Goal: Information Seeking & Learning: Get advice/opinions

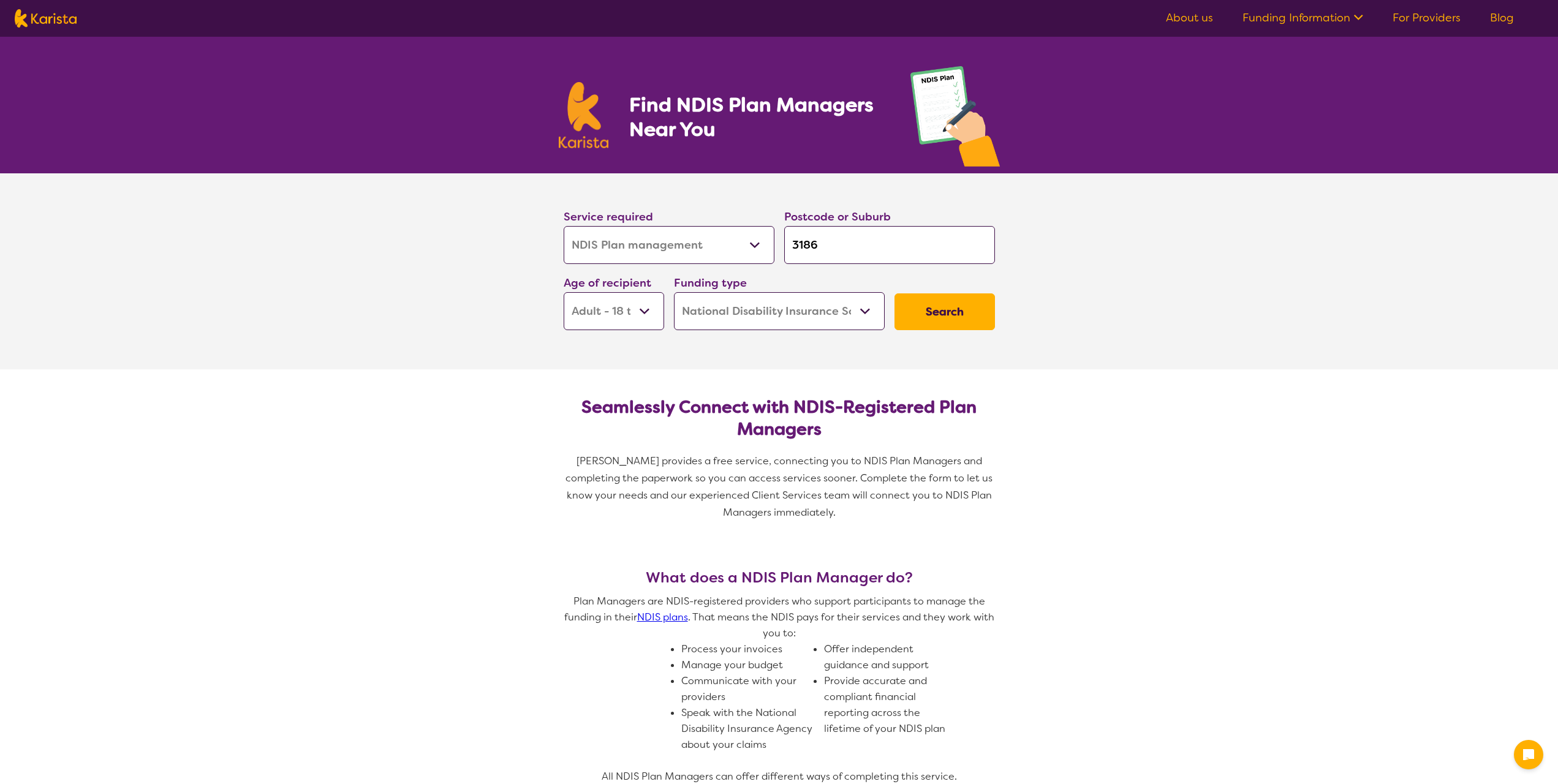
select select "NDIS Plan management"
select select "AD"
select select "NDIS"
select select "NDIS Plan management"
select select "AD"
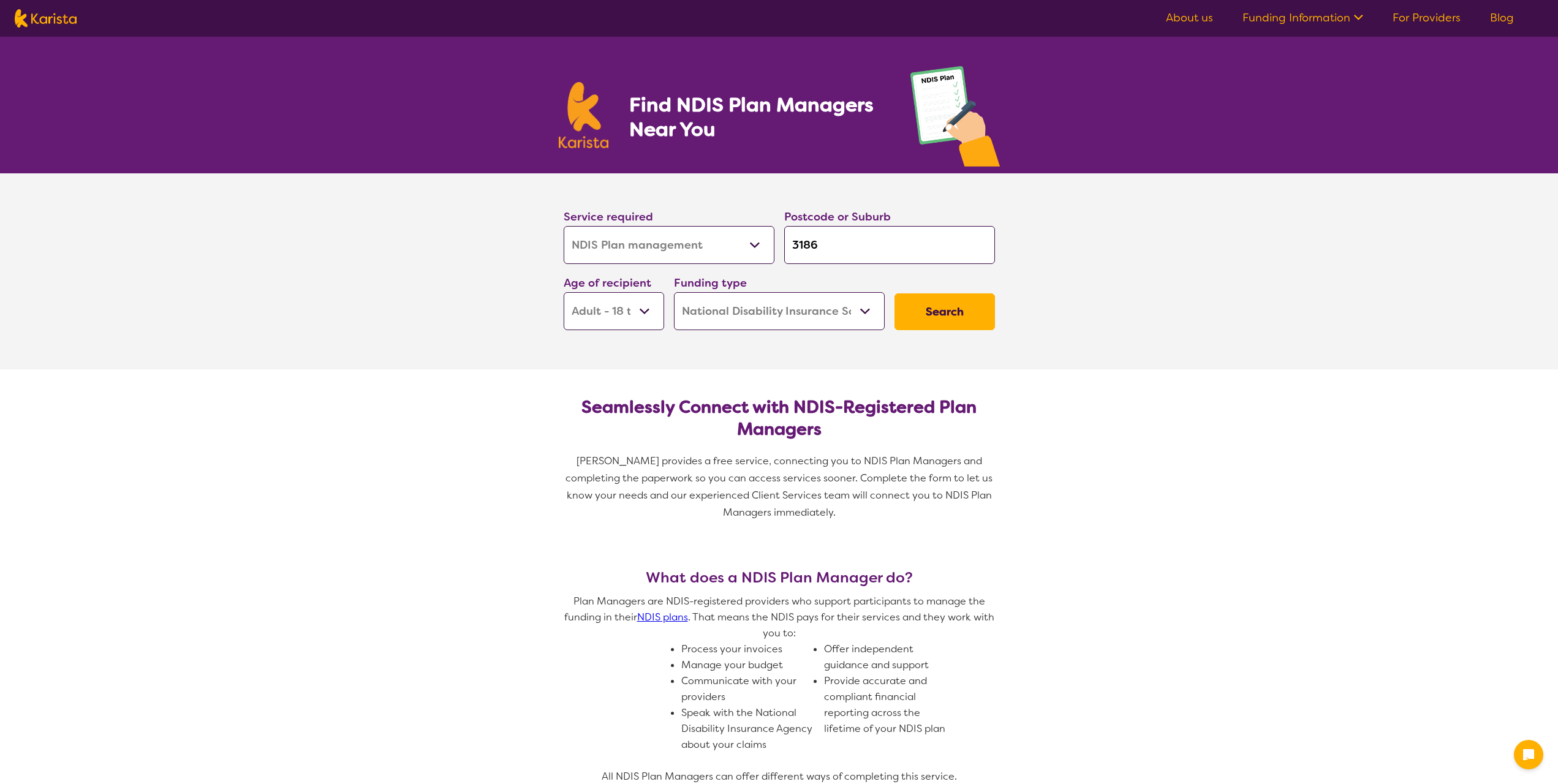
select select "NDIS"
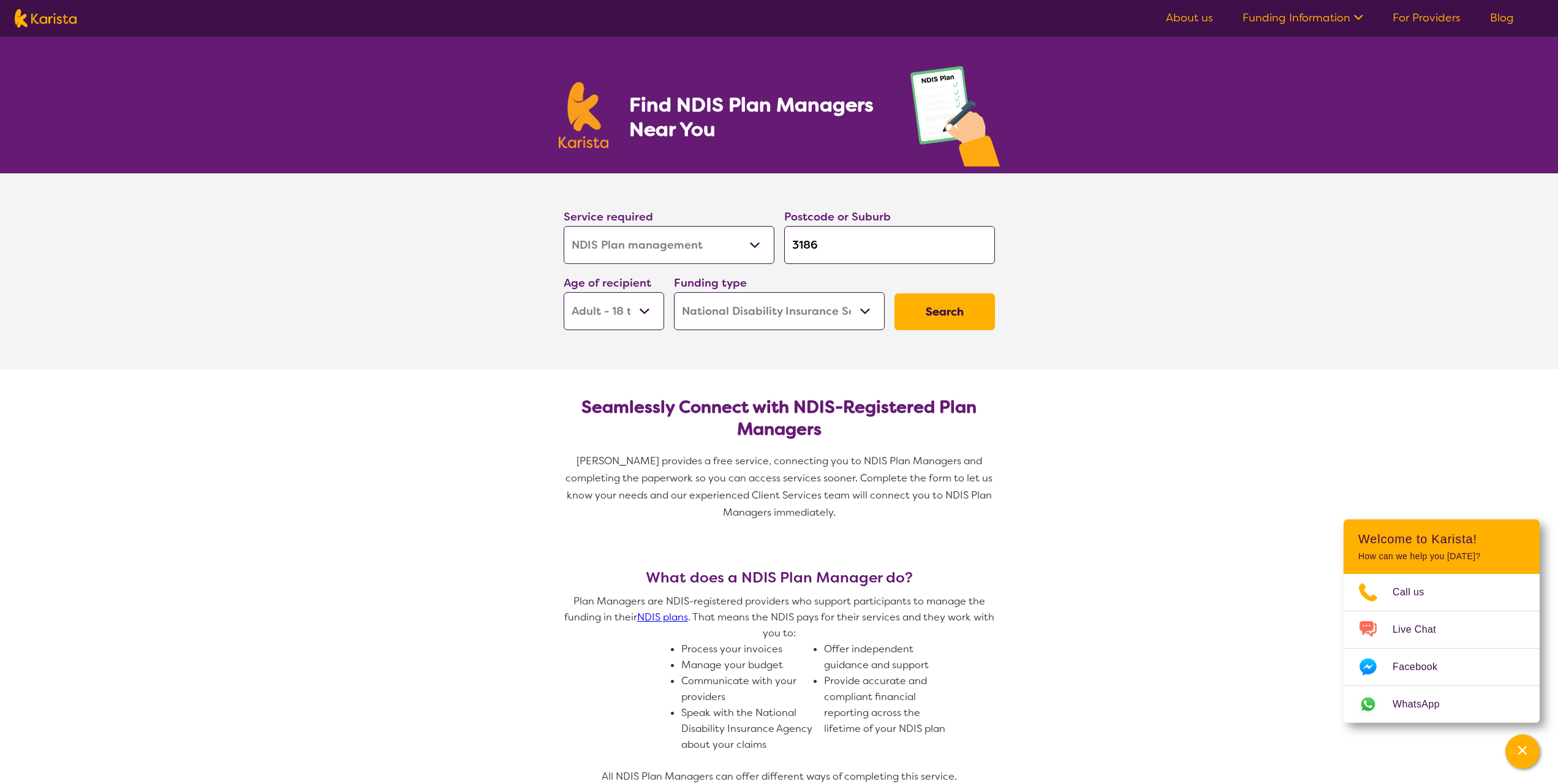
click at [720, 240] on select "Allied Health Assistant Assessment ([MEDICAL_DATA] or [MEDICAL_DATA]) Behaviour…" at bounding box center [669, 245] width 211 height 38
select select "NDIS Support Coordination"
click at [564, 226] on select "Allied Health Assistant Assessment ([MEDICAL_DATA] or [MEDICAL_DATA]) Behaviour…" at bounding box center [669, 245] width 211 height 38
select select "NDIS Support Coordination"
click at [856, 247] on input "3186" at bounding box center [889, 245] width 211 height 38
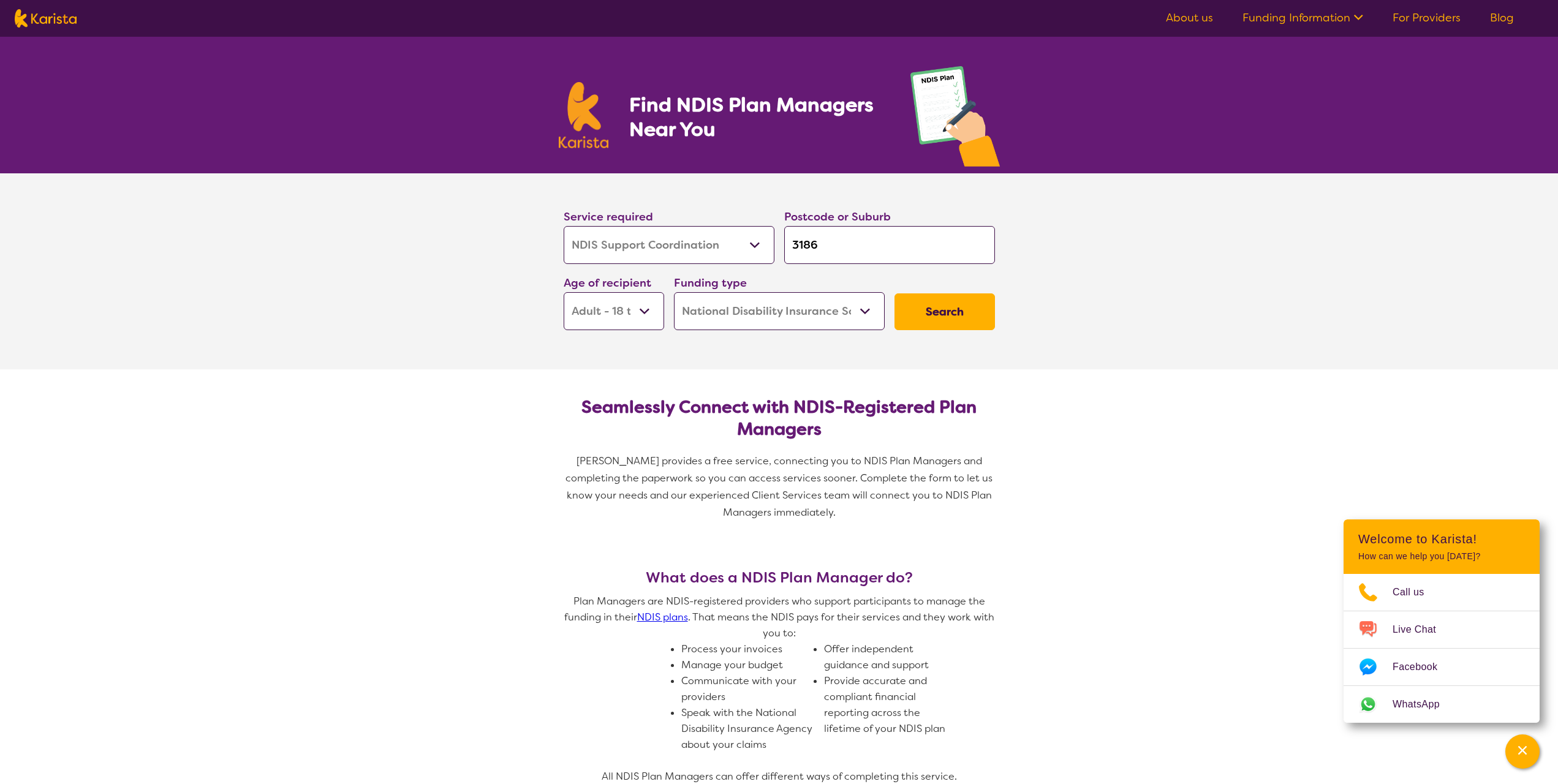
click at [856, 247] on input "3186" at bounding box center [889, 245] width 211 height 38
type input "m"
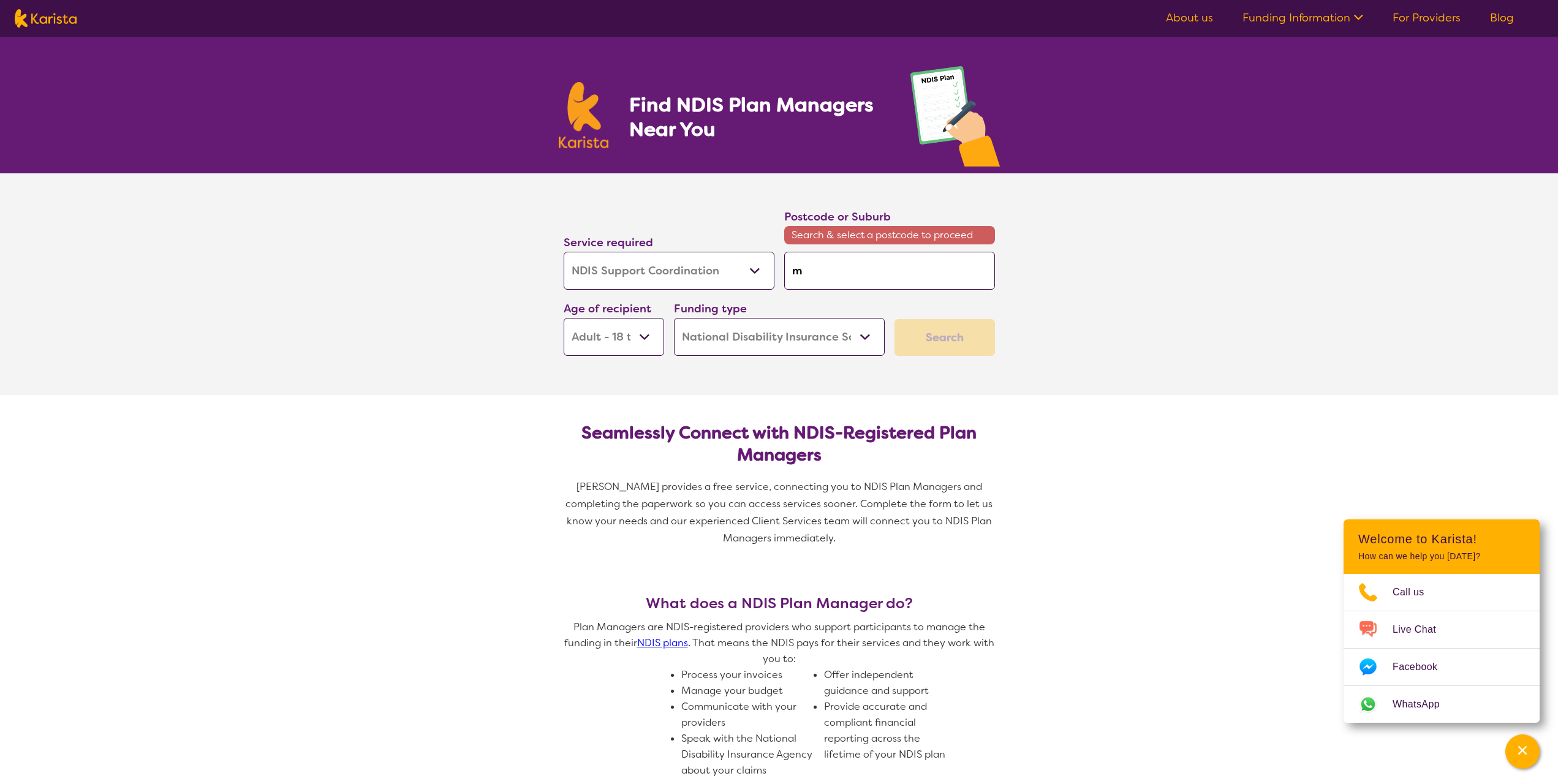
type input "ma"
type input "mam"
type input "mamb"
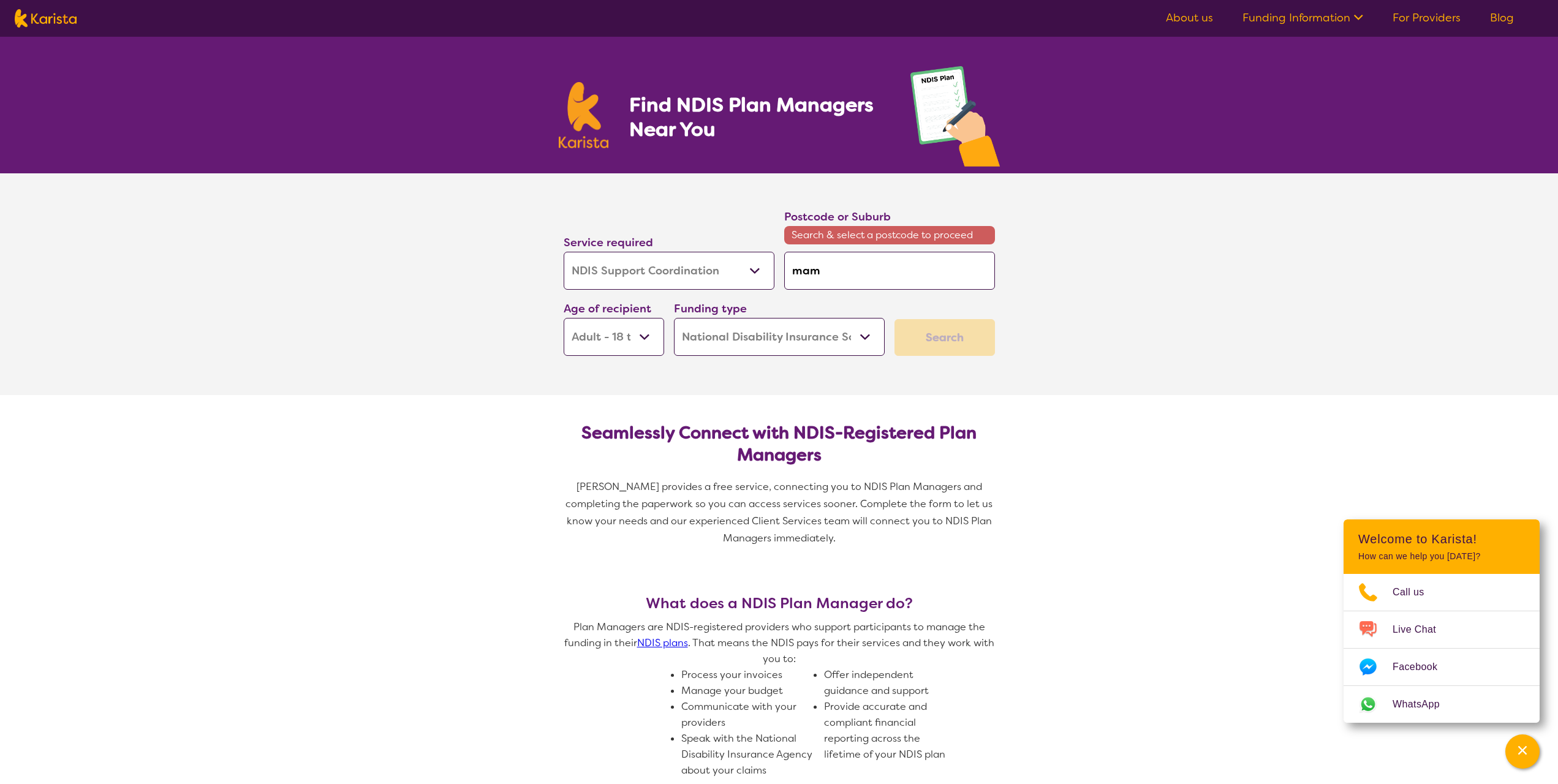
type input "mamb"
click at [832, 328] on em "ourin 3024" at bounding box center [849, 327] width 53 height 13
type input "3024"
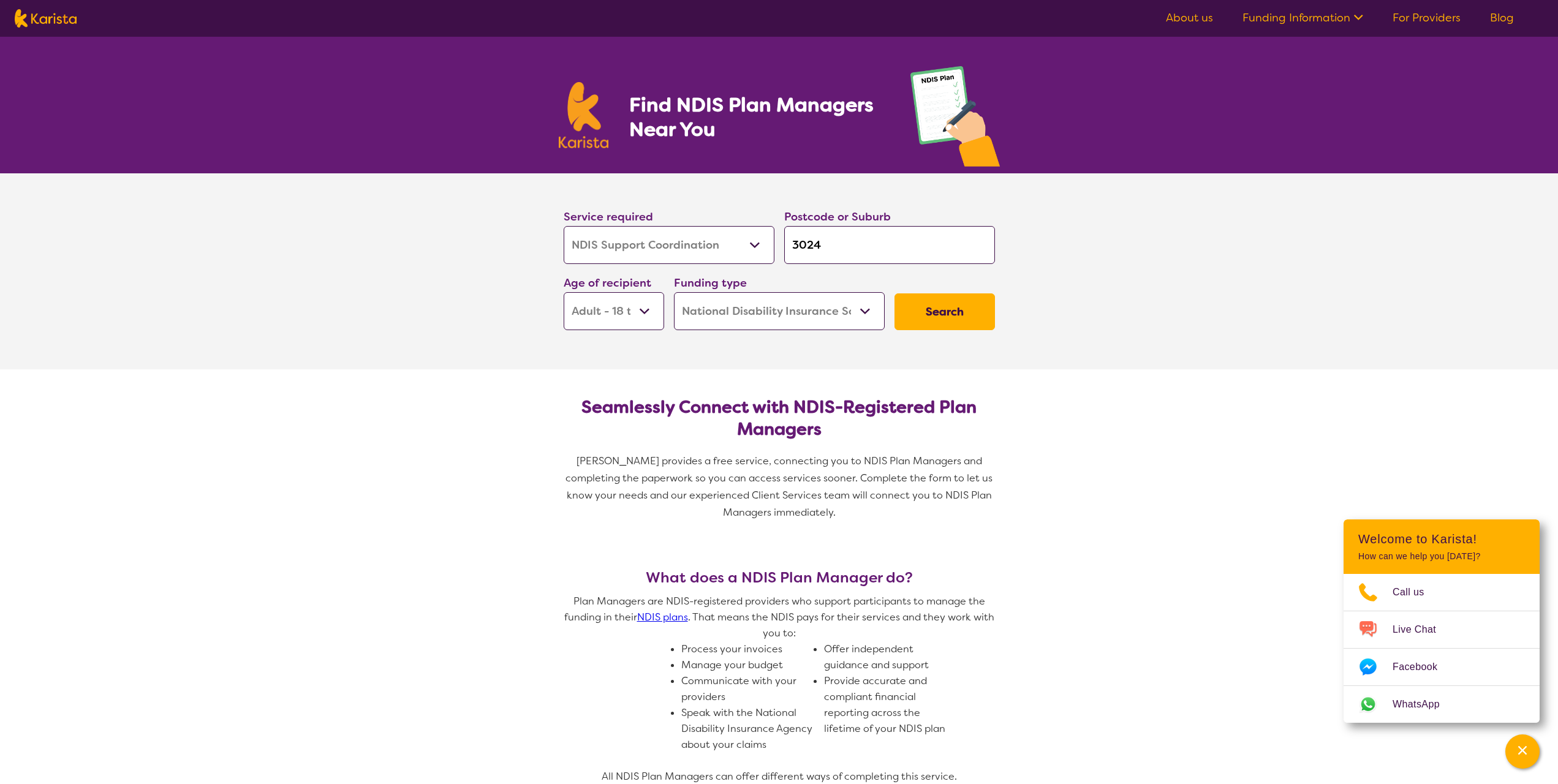
click at [931, 305] on button "Search" at bounding box center [944, 312] width 100 height 37
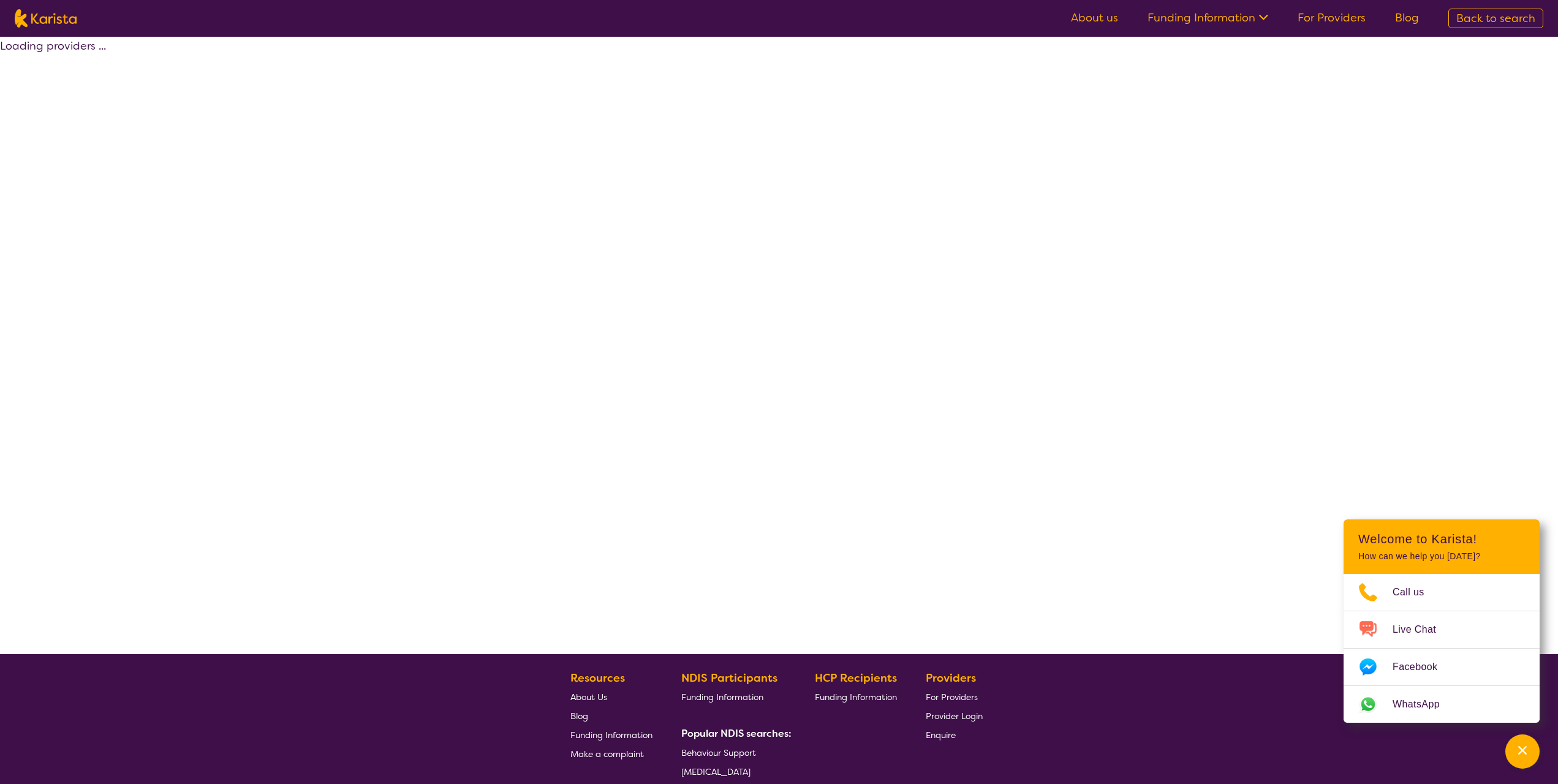
select select "by_score"
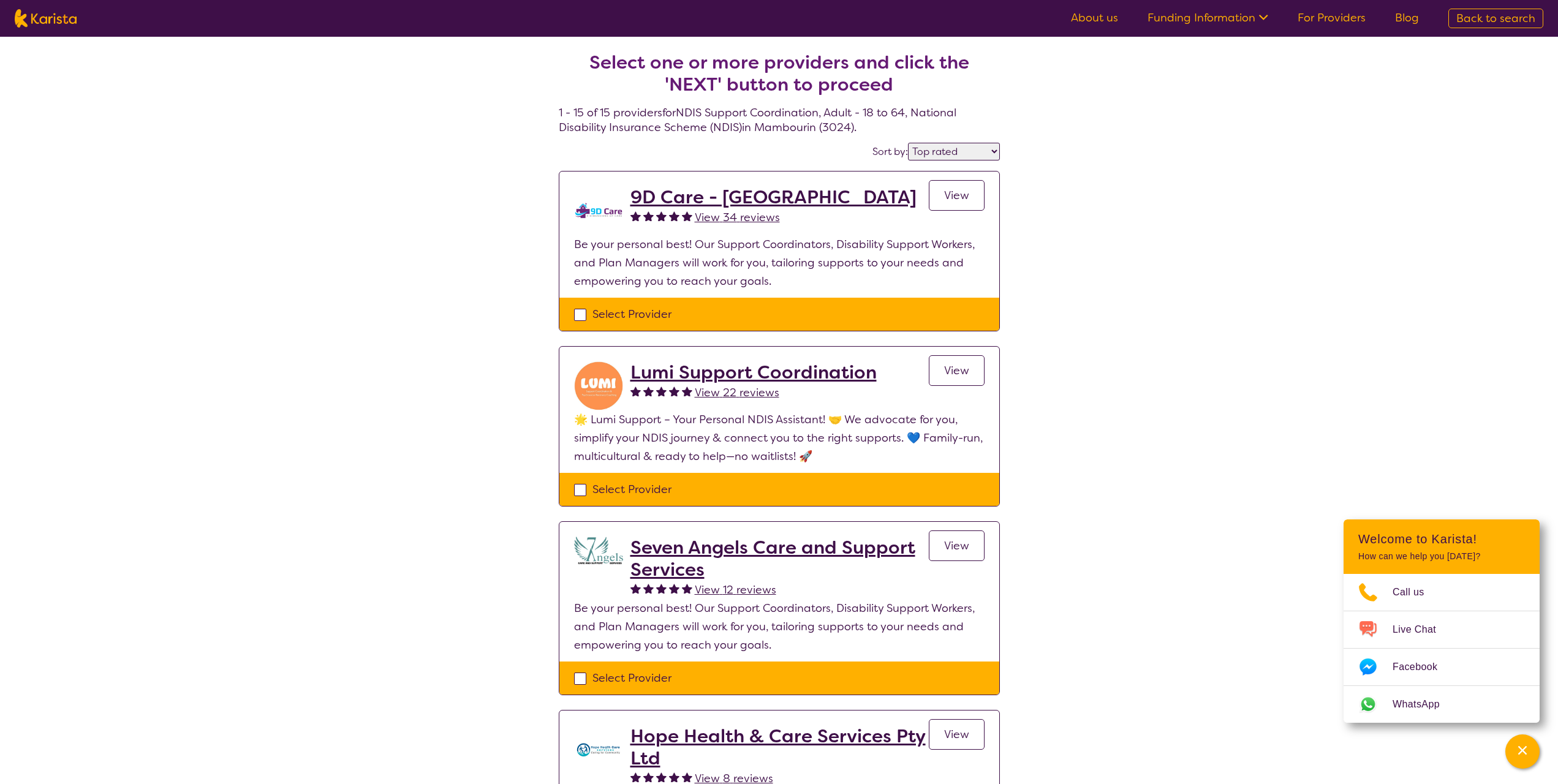
select select "NDIS Plan management"
select select "AD"
select select "NDIS"
select select "NDIS Plan management"
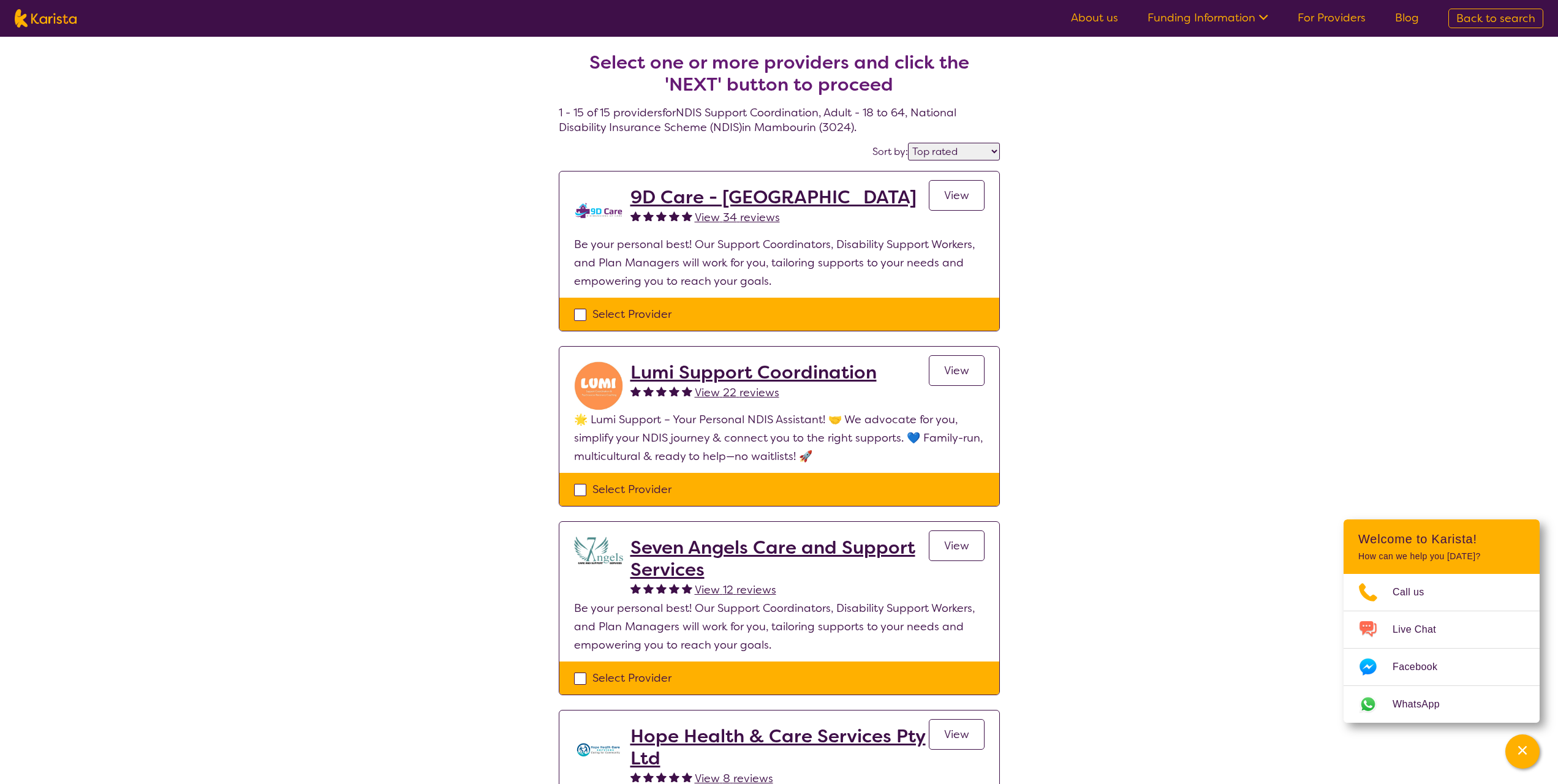
select select "AD"
select select "NDIS"
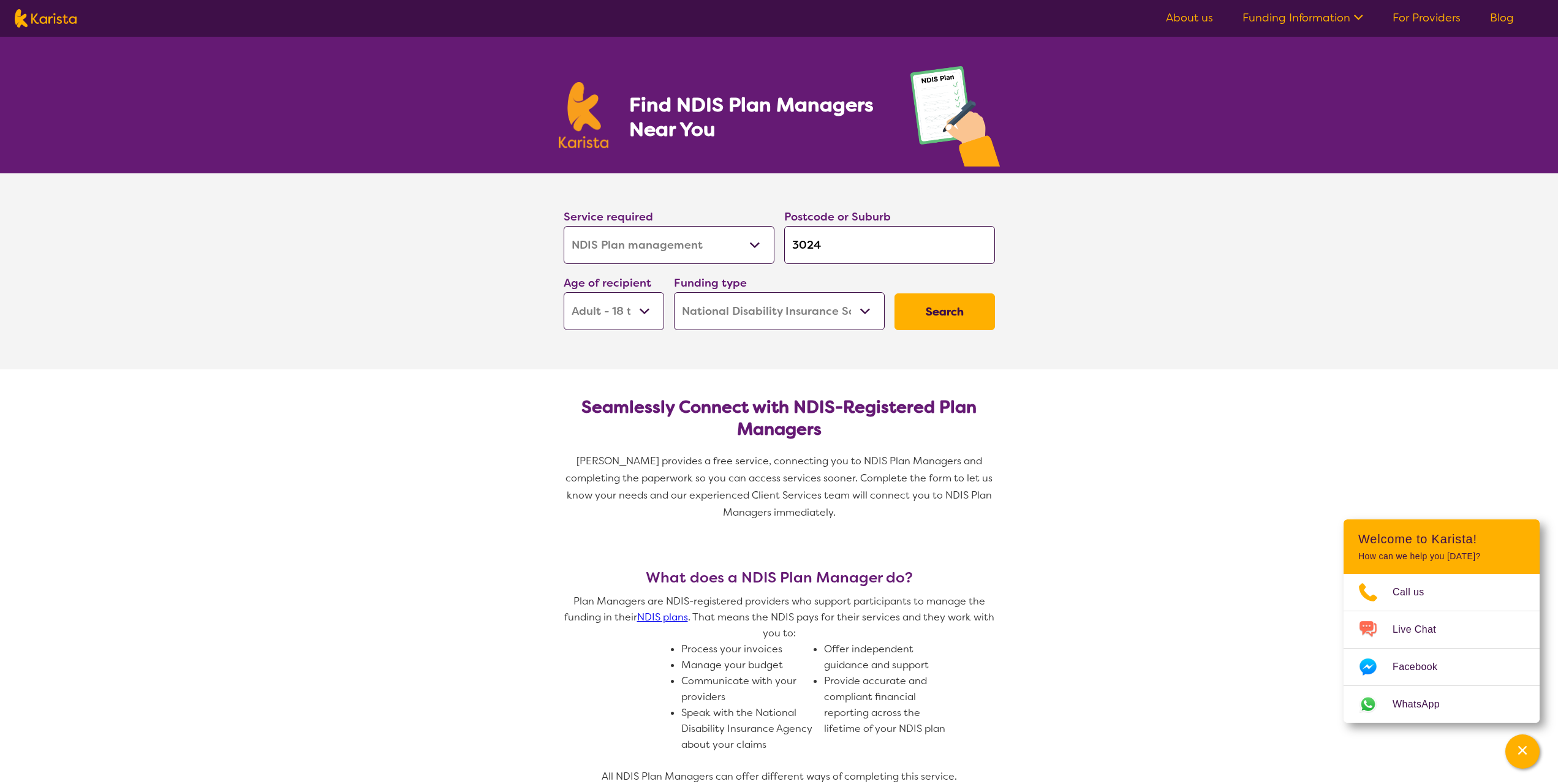
click at [698, 243] on select "Allied Health Assistant Assessment ([MEDICAL_DATA] or [MEDICAL_DATA]) Behaviour…" at bounding box center [669, 245] width 211 height 38
select select "NDIS Support Coordination"
click at [564, 226] on select "Allied Health Assistant Assessment ([MEDICAL_DATA] or [MEDICAL_DATA]) Behaviour…" at bounding box center [669, 245] width 211 height 38
select select "NDIS Support Coordination"
click at [877, 227] on input "3024" at bounding box center [889, 245] width 211 height 38
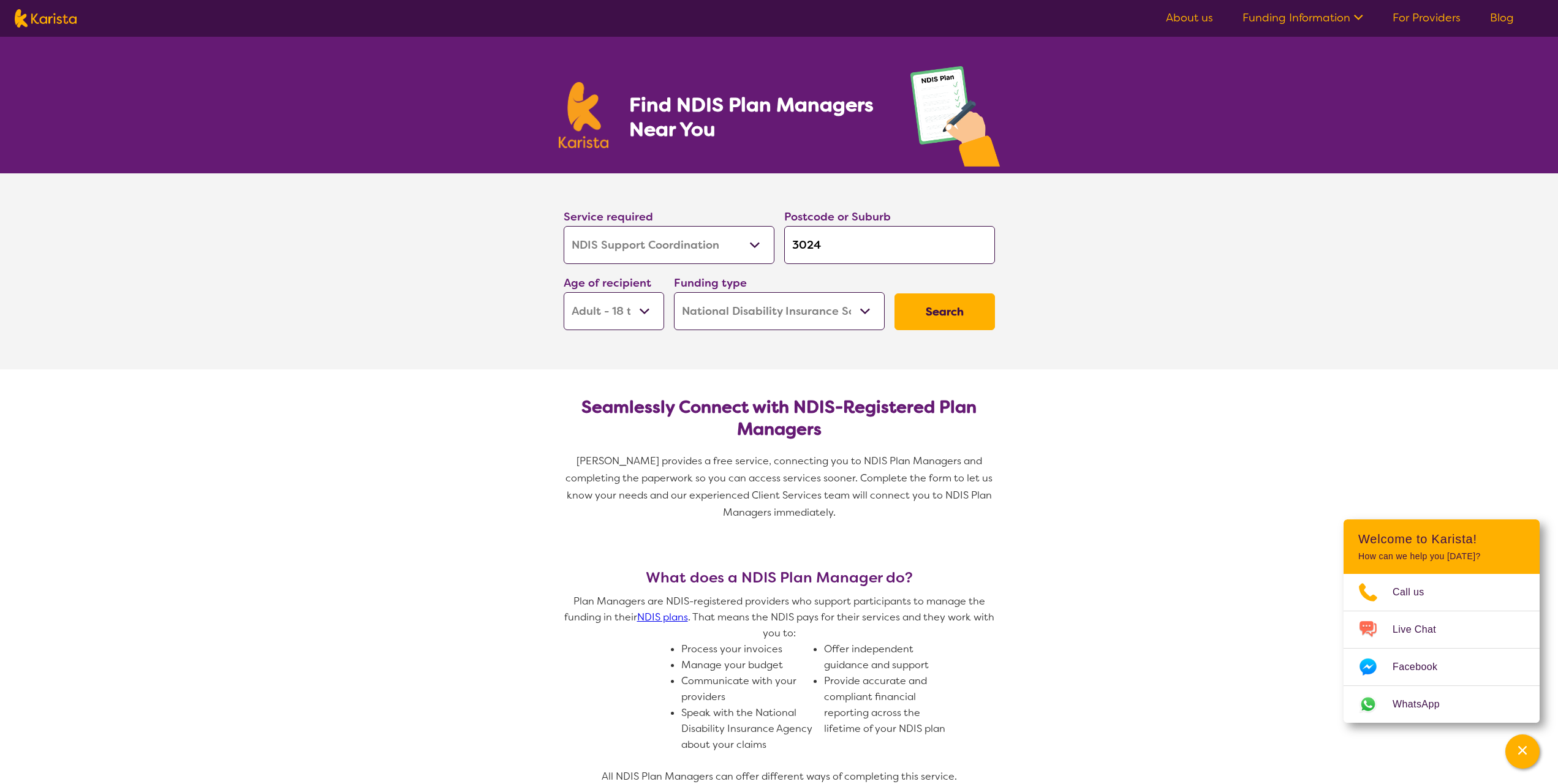
click at [874, 234] on input "3024" at bounding box center [889, 245] width 211 height 38
click at [901, 236] on input "3024" at bounding box center [889, 245] width 211 height 38
click at [643, 312] on select "Early Childhood - 0 to 9 Child - 10 to 11 Adolescent - 12 to 17 Adult - 18 to 6…" at bounding box center [614, 310] width 100 height 38
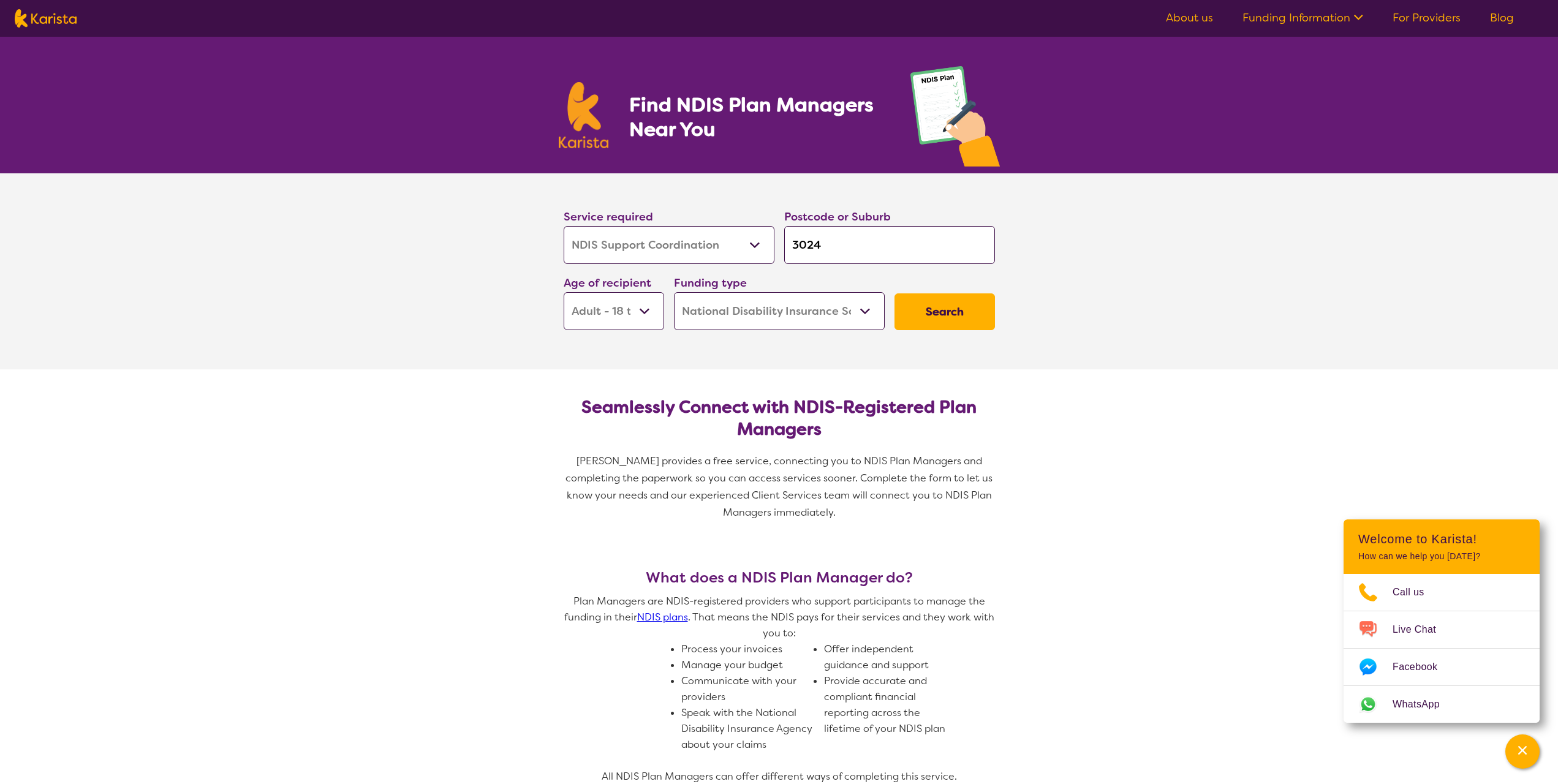
click at [775, 307] on select "Home Care Package (HCP) National Disability Insurance Scheme (NDIS) I don't know" at bounding box center [779, 310] width 211 height 38
drag, startPoint x: 1163, startPoint y: 293, endPoint x: 1116, endPoint y: 300, distance: 47.5
click at [1163, 293] on section "Service required Allied Health Assistant Assessment ([MEDICAL_DATA] or [MEDICAL…" at bounding box center [779, 271] width 1558 height 196
click at [947, 307] on button "Search" at bounding box center [944, 312] width 100 height 37
select select "by_score"
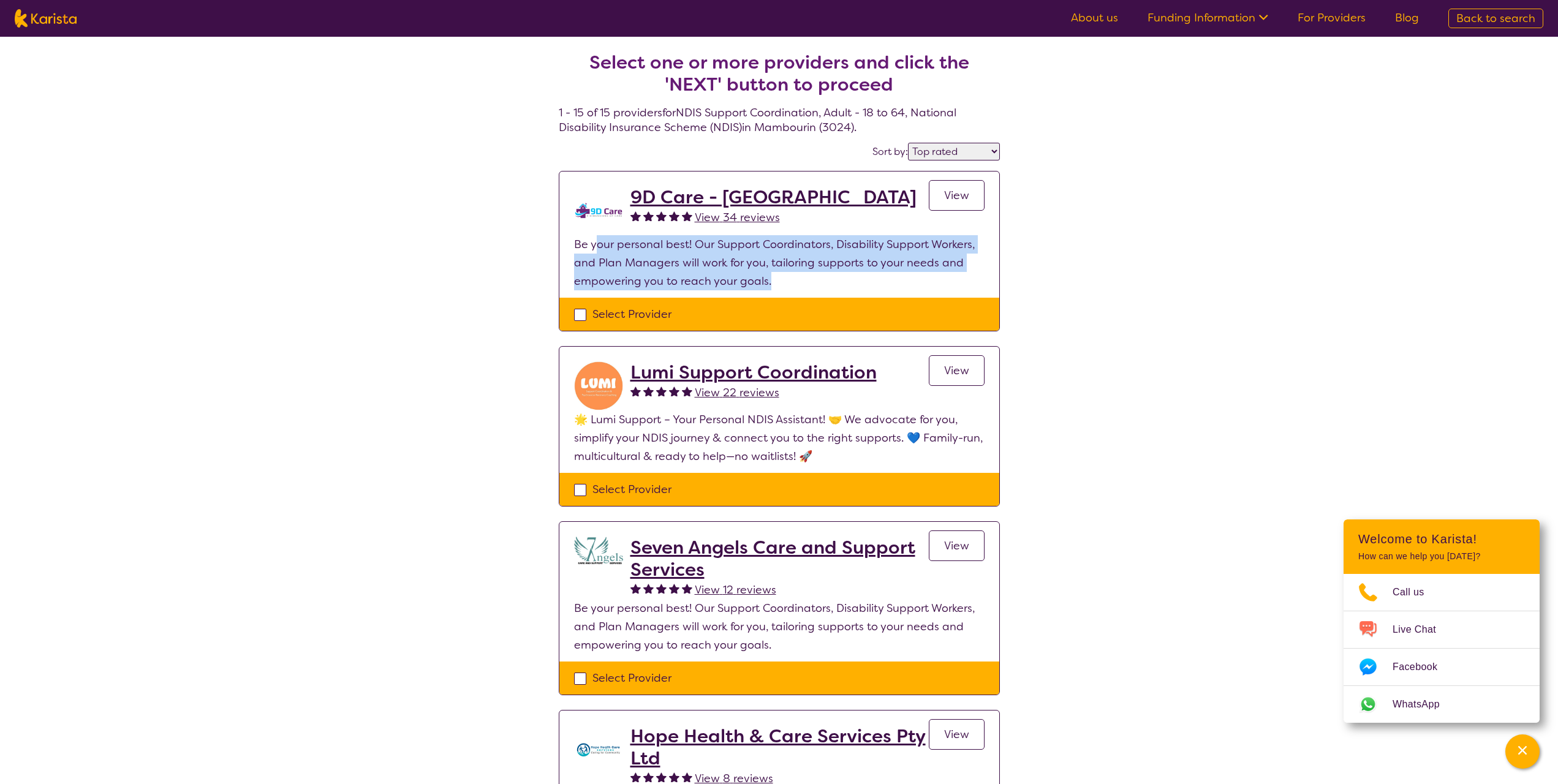
drag, startPoint x: 806, startPoint y: 285, endPoint x: 594, endPoint y: 243, distance: 216.1
click at [594, 243] on p "Be your personal best! Our Support Coordinators, Disability Support Workers, an…" at bounding box center [779, 262] width 410 height 55
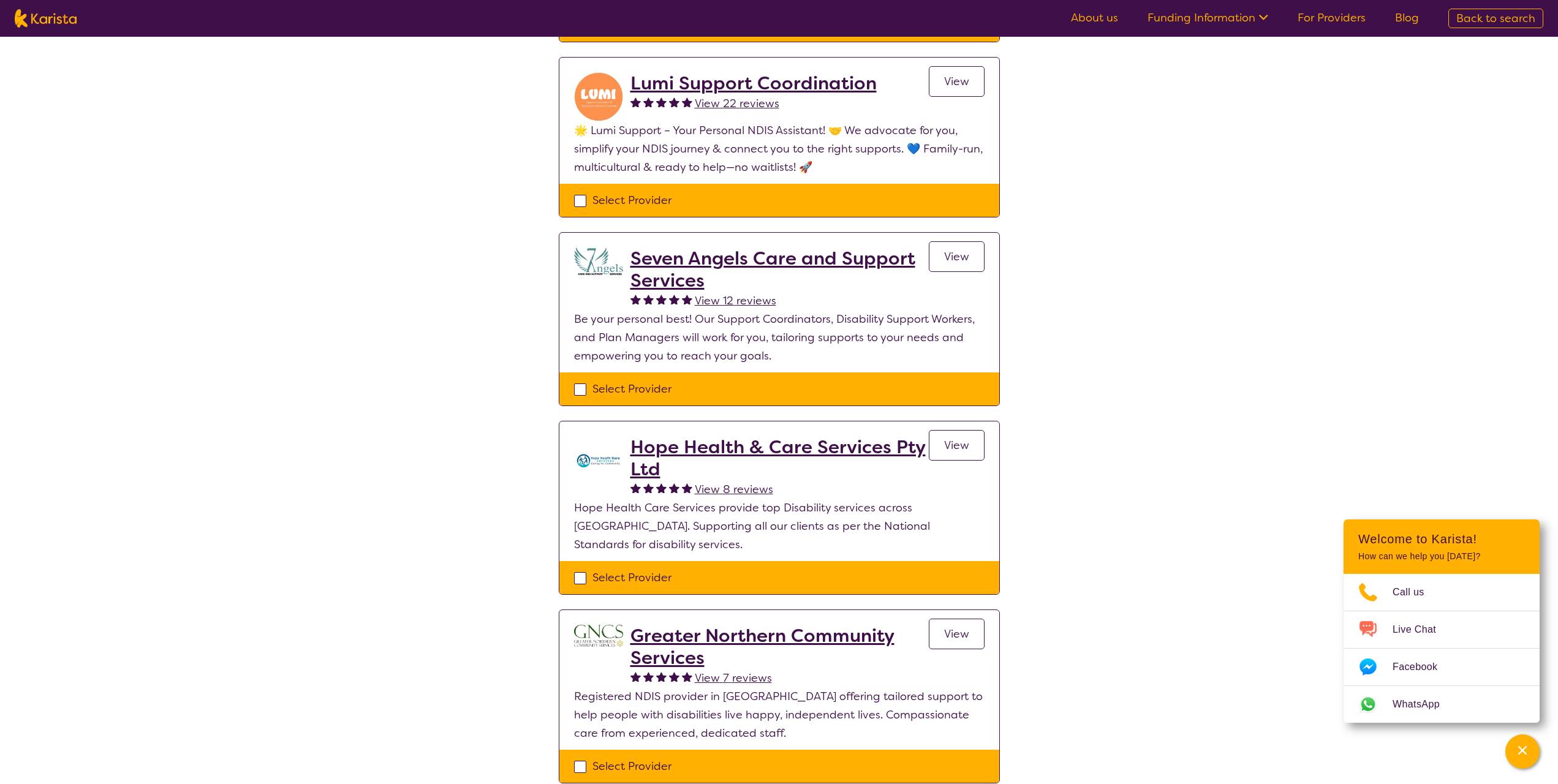
scroll to position [306, 0]
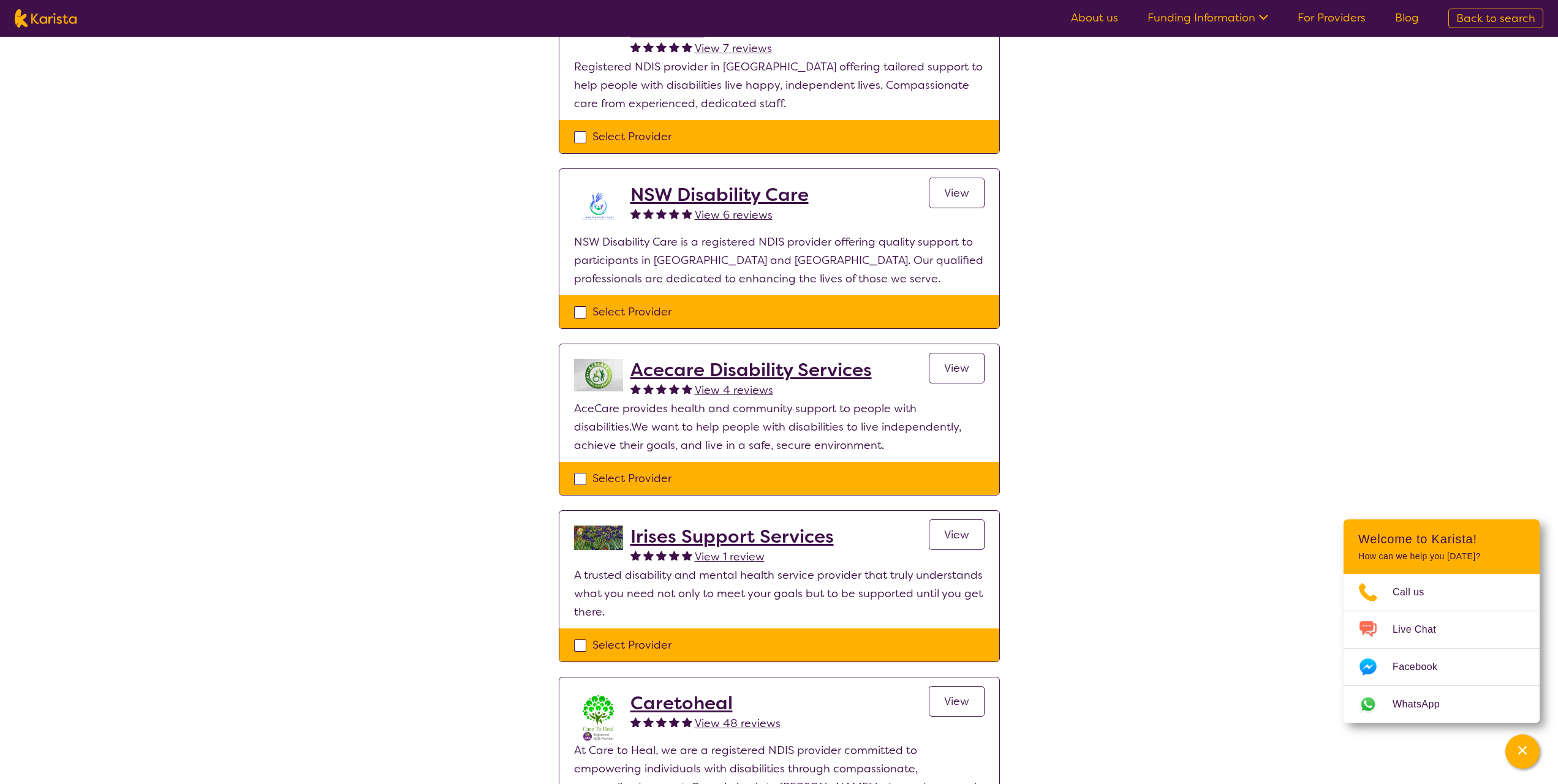
click at [1123, 485] on div "Select one or more providers and click the 'NEXT' button to proceed 1 - 15 of 1…" at bounding box center [779, 521] width 1558 height 2805
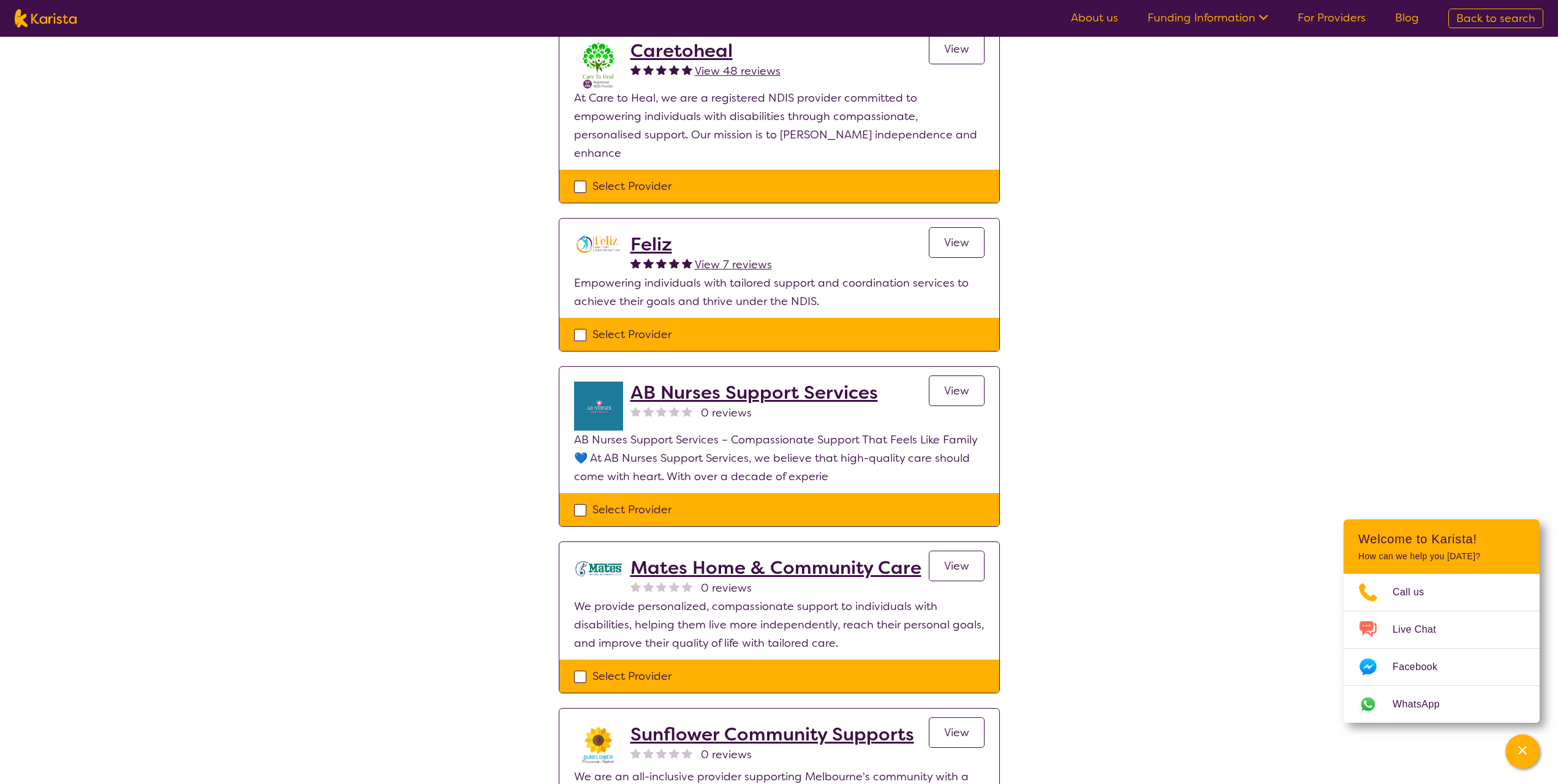
scroll to position [1592, 0]
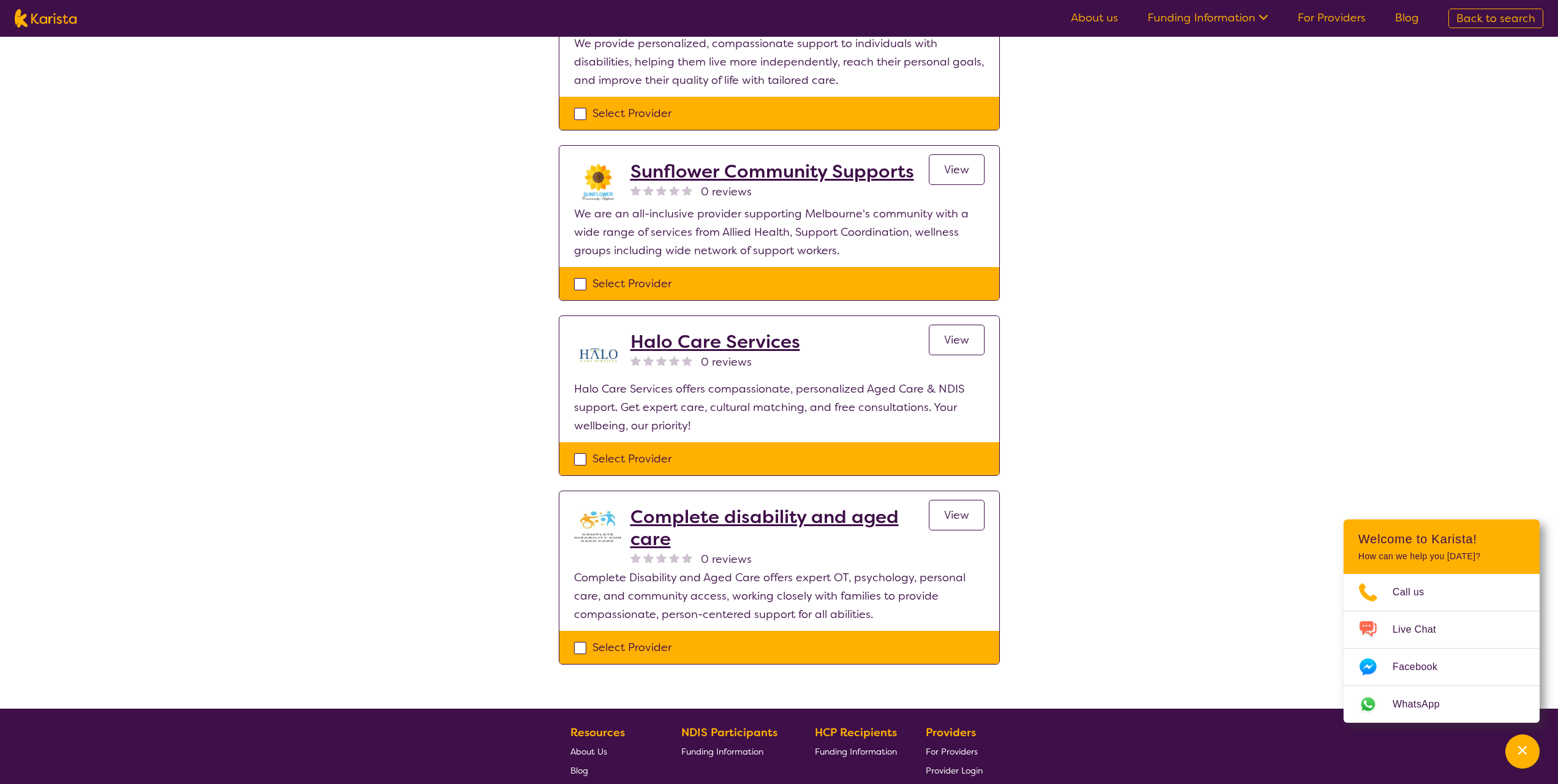
scroll to position [2143, 0]
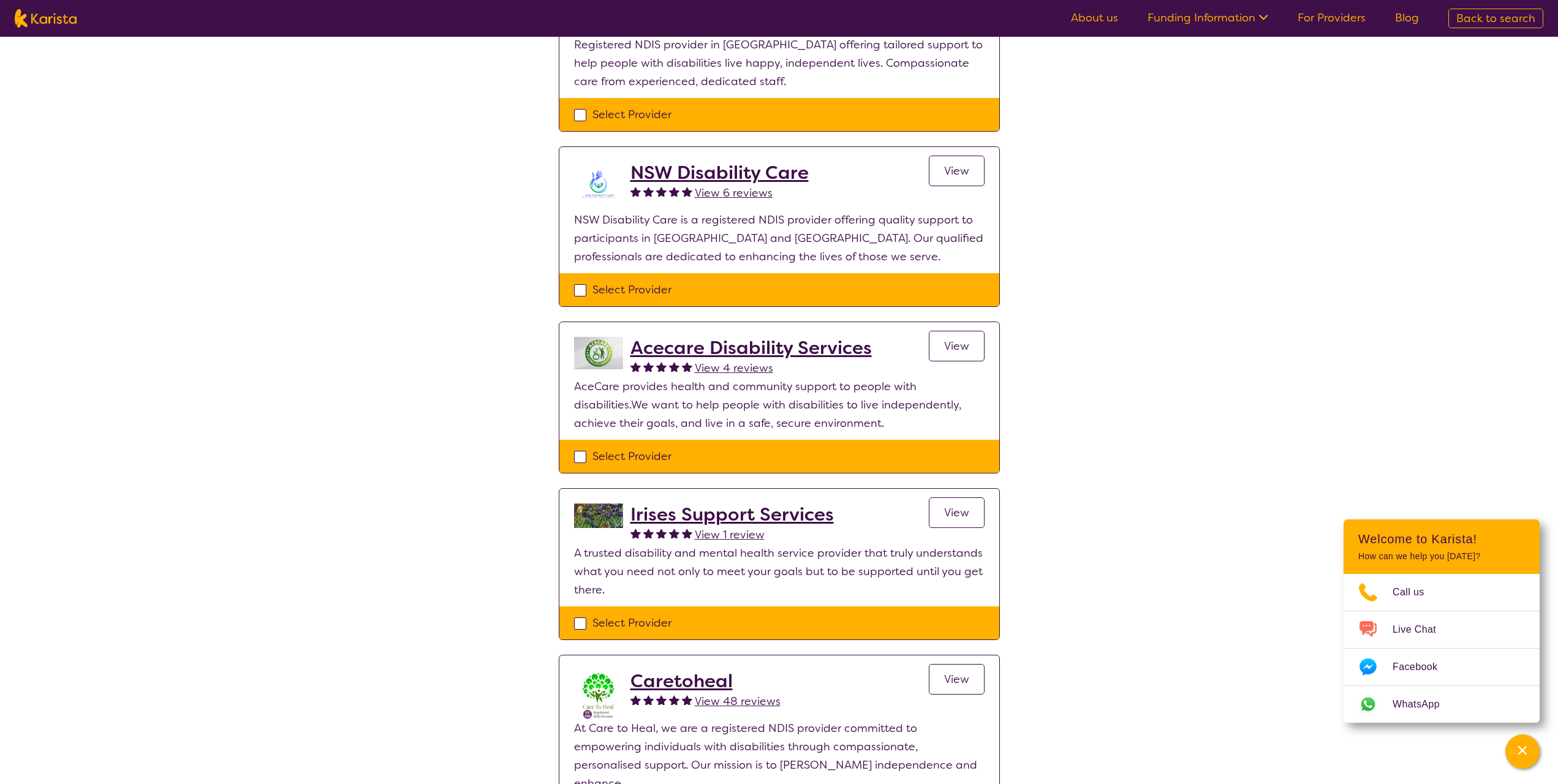
scroll to position [919, 0]
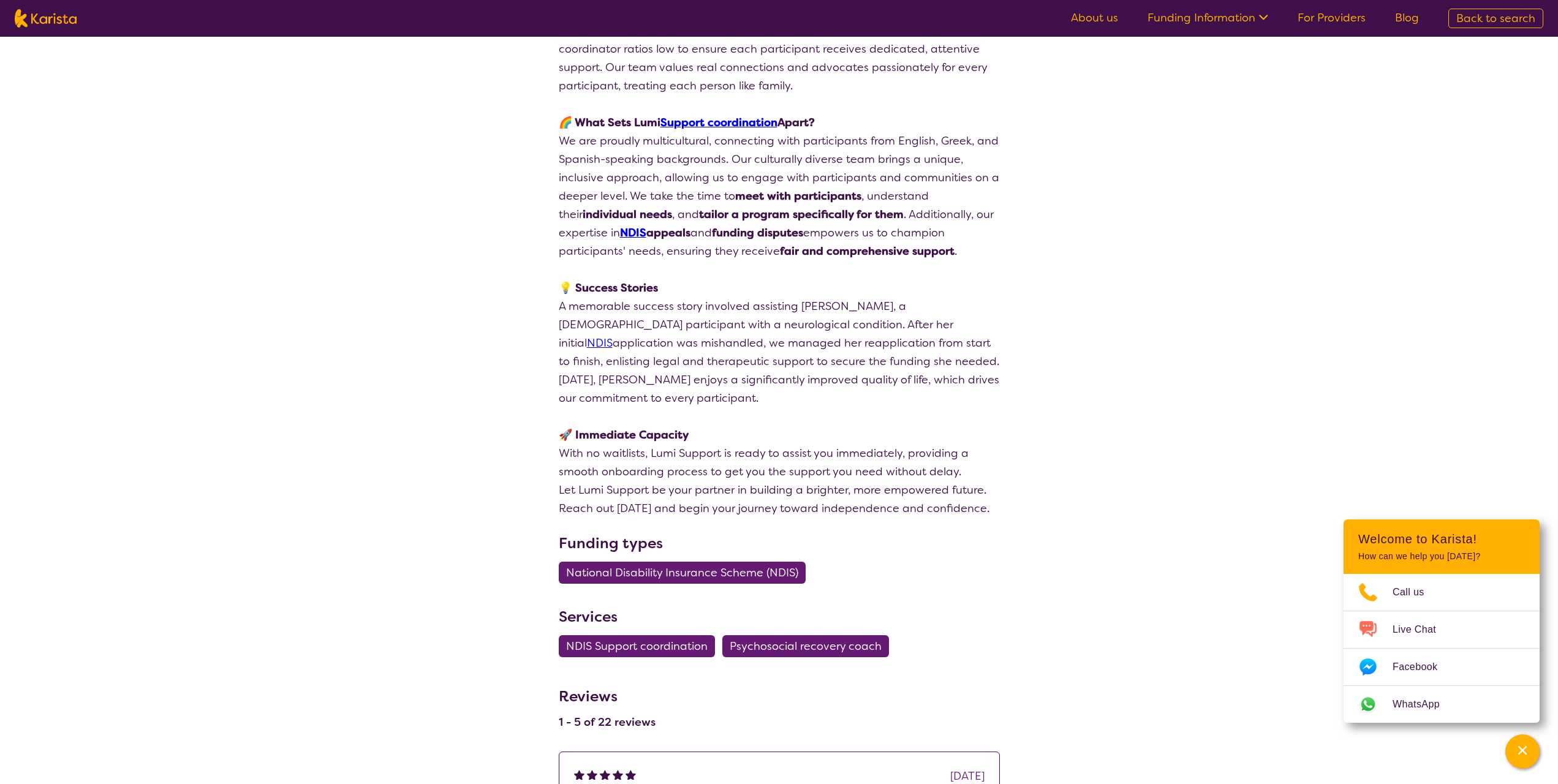
scroll to position [796, 0]
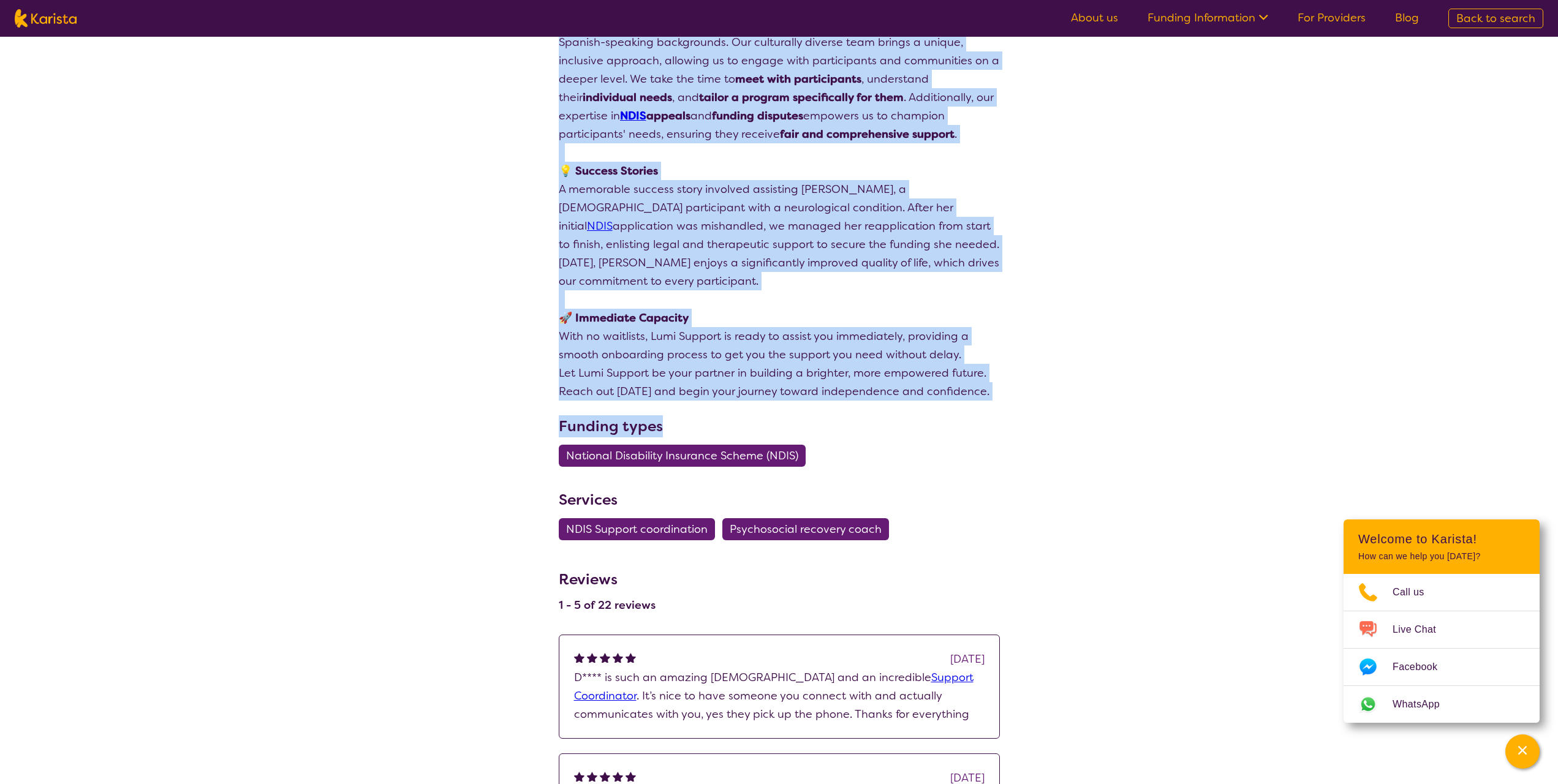
drag, startPoint x: 604, startPoint y: 237, endPoint x: 1005, endPoint y: 387, distance: 428.1
click at [1005, 387] on section "Review this provider Connect with the Provider About Lumi Support coordination …" at bounding box center [779, 152] width 470 height 2099
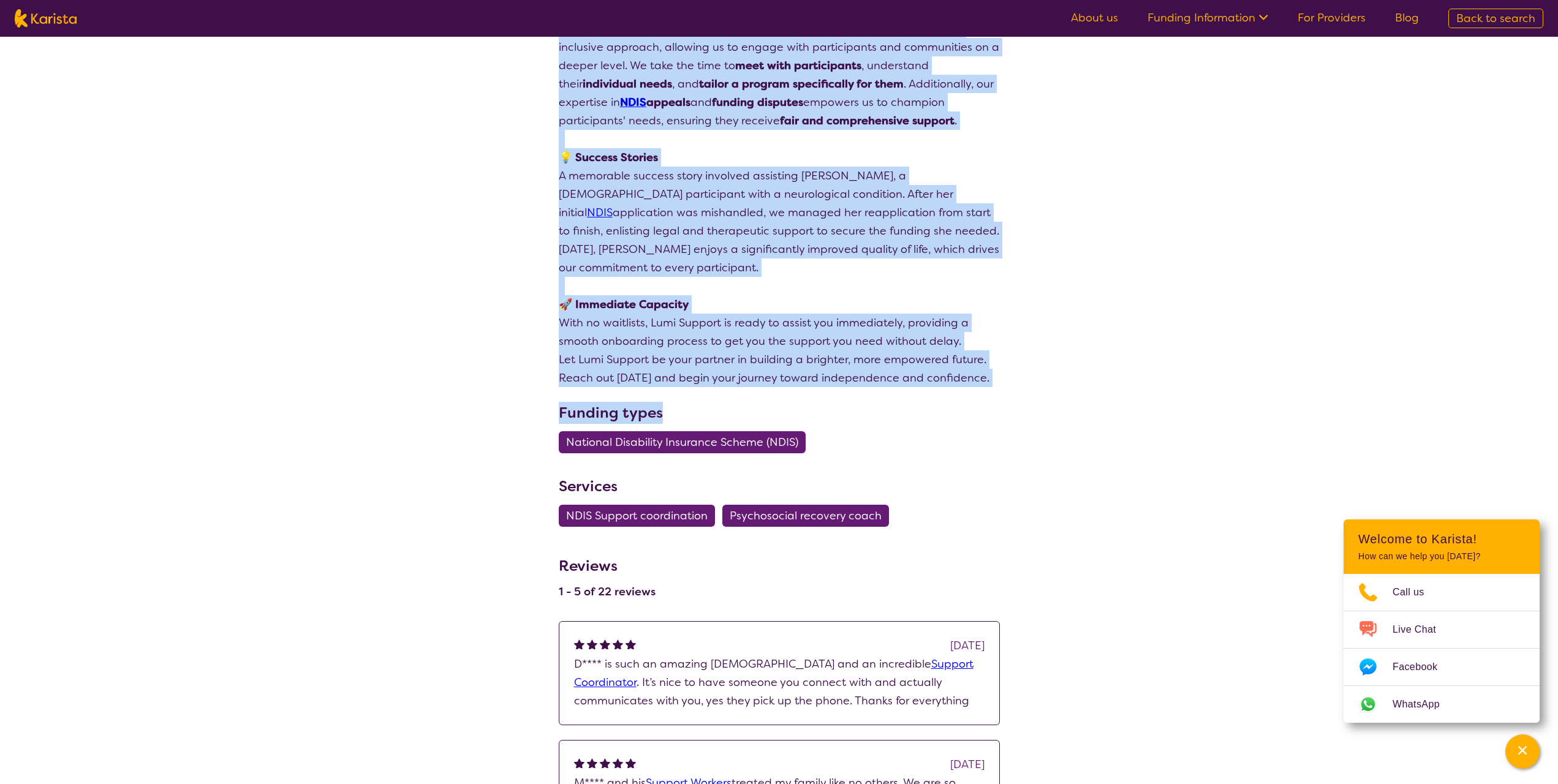
click at [1047, 374] on div "search results Lumi Support Coordination View 22 reviews Review this provider C…" at bounding box center [779, 91] width 1558 height 2193
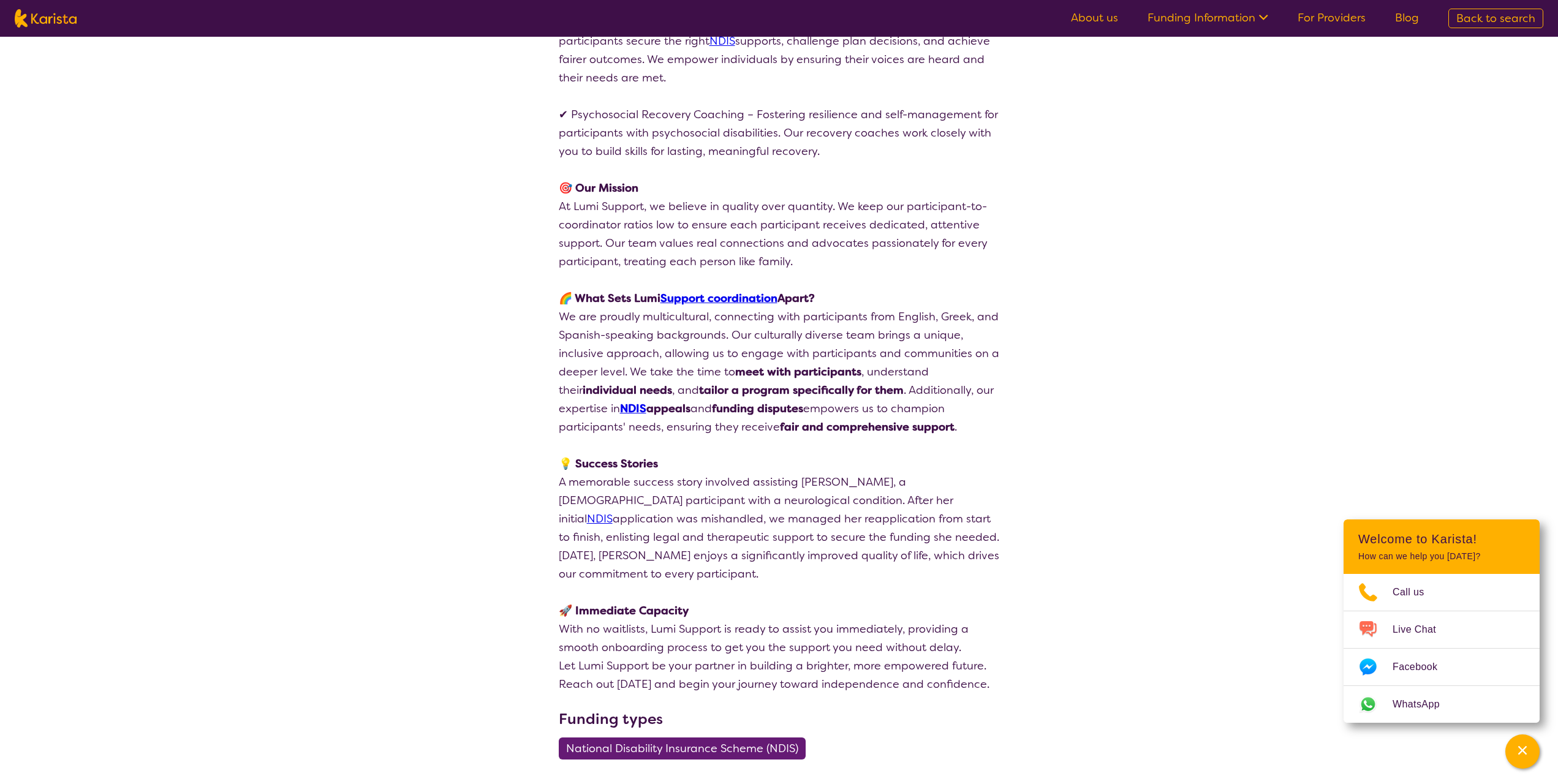
scroll to position [0, 0]
